Goal: Find specific page/section: Find specific page/section

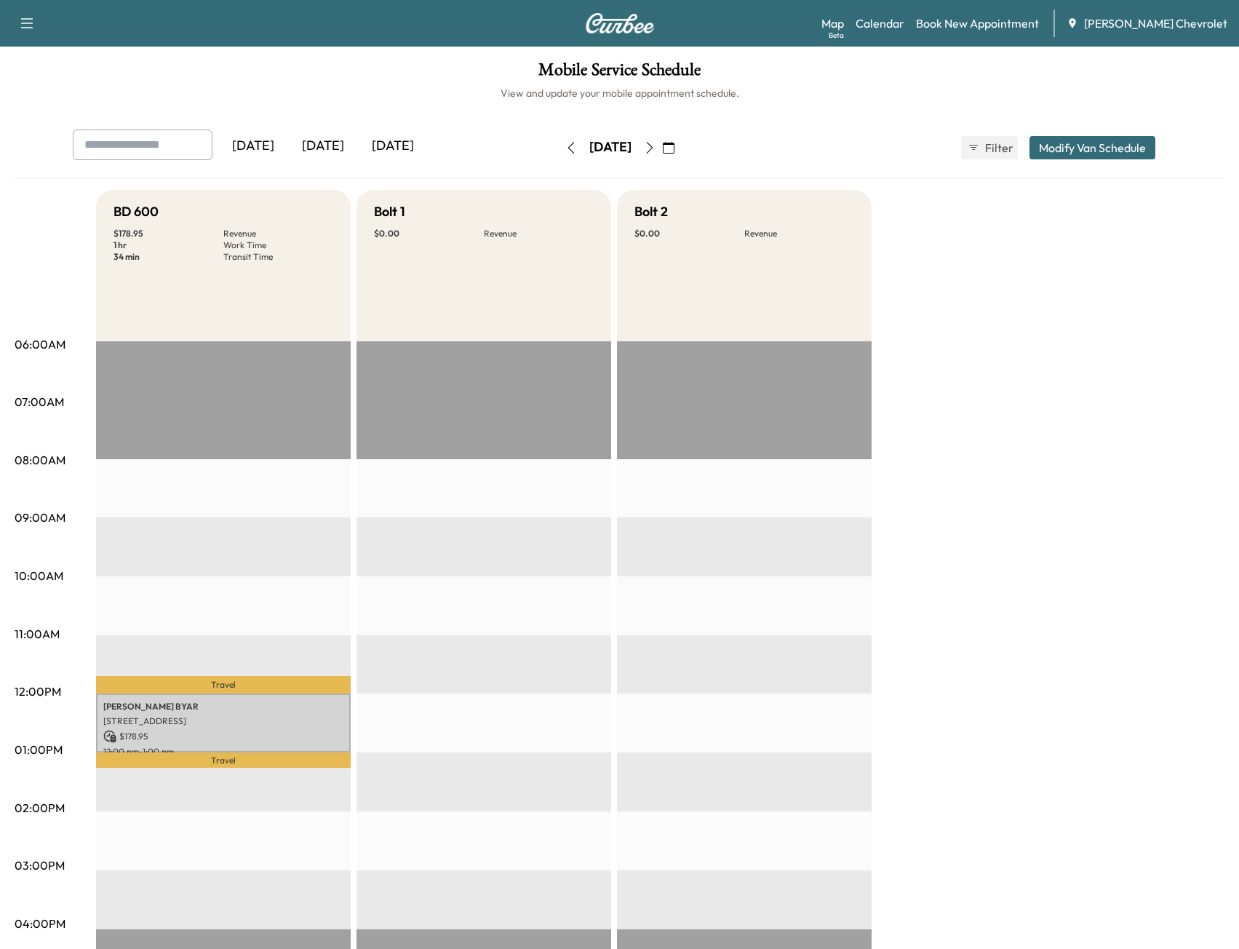
click at [655, 151] on icon "button" at bounding box center [650, 148] width 12 height 12
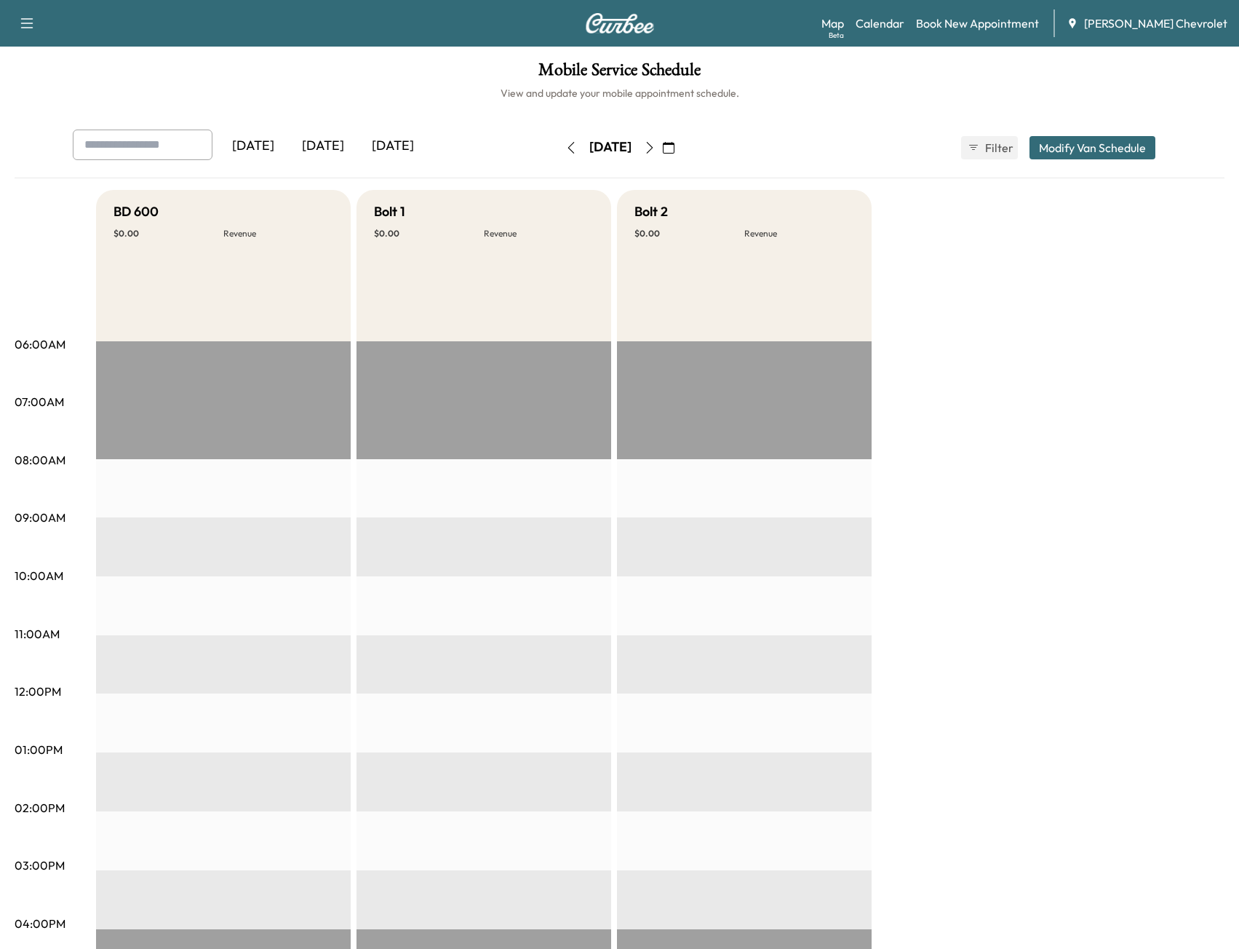
click at [655, 143] on icon "button" at bounding box center [650, 148] width 12 height 12
click at [559, 152] on button "button" at bounding box center [571, 147] width 25 height 23
click at [565, 151] on icon "button" at bounding box center [571, 148] width 12 height 12
